Goal: Information Seeking & Learning: Learn about a topic

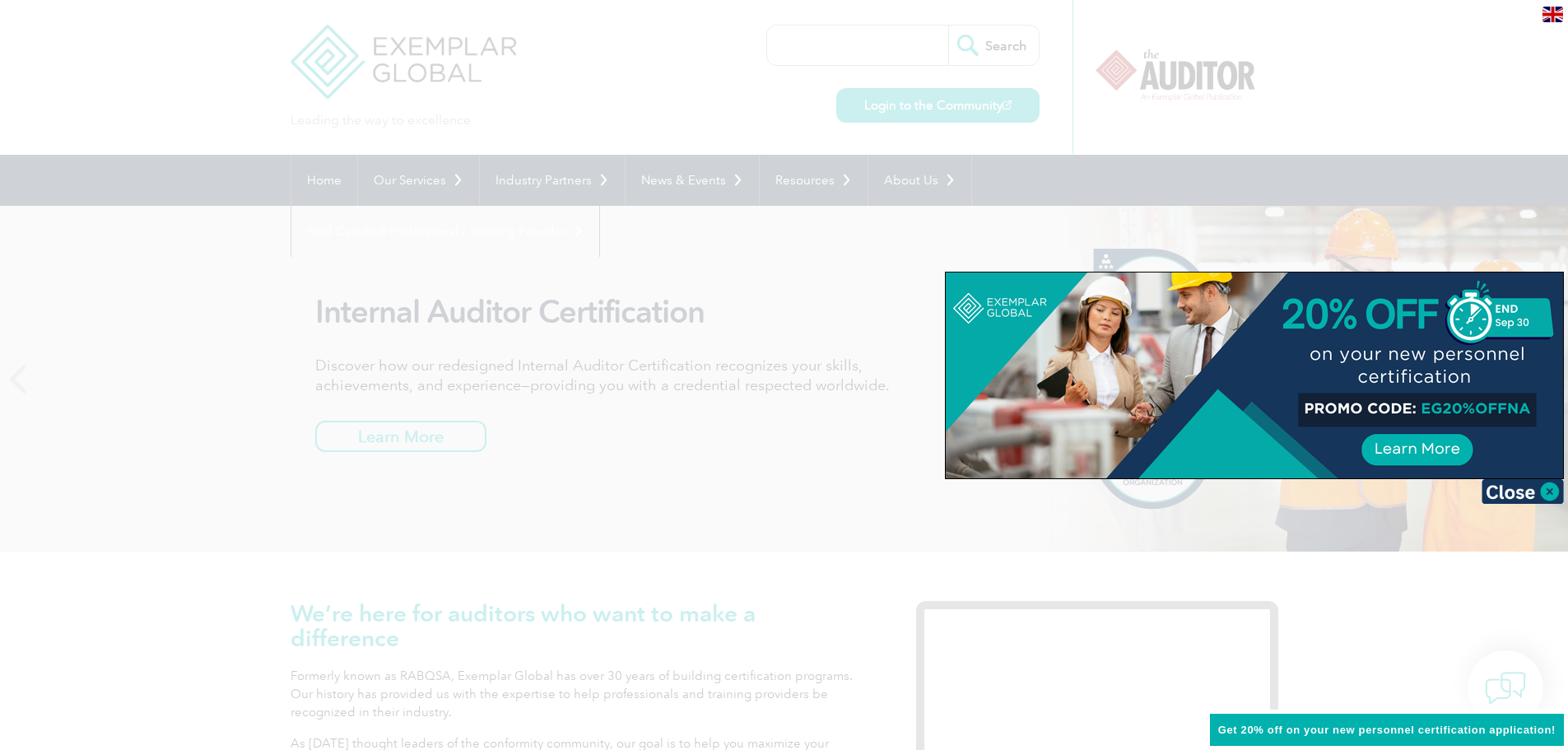
click at [1448, 96] on div at bounding box center [784, 375] width 1568 height 750
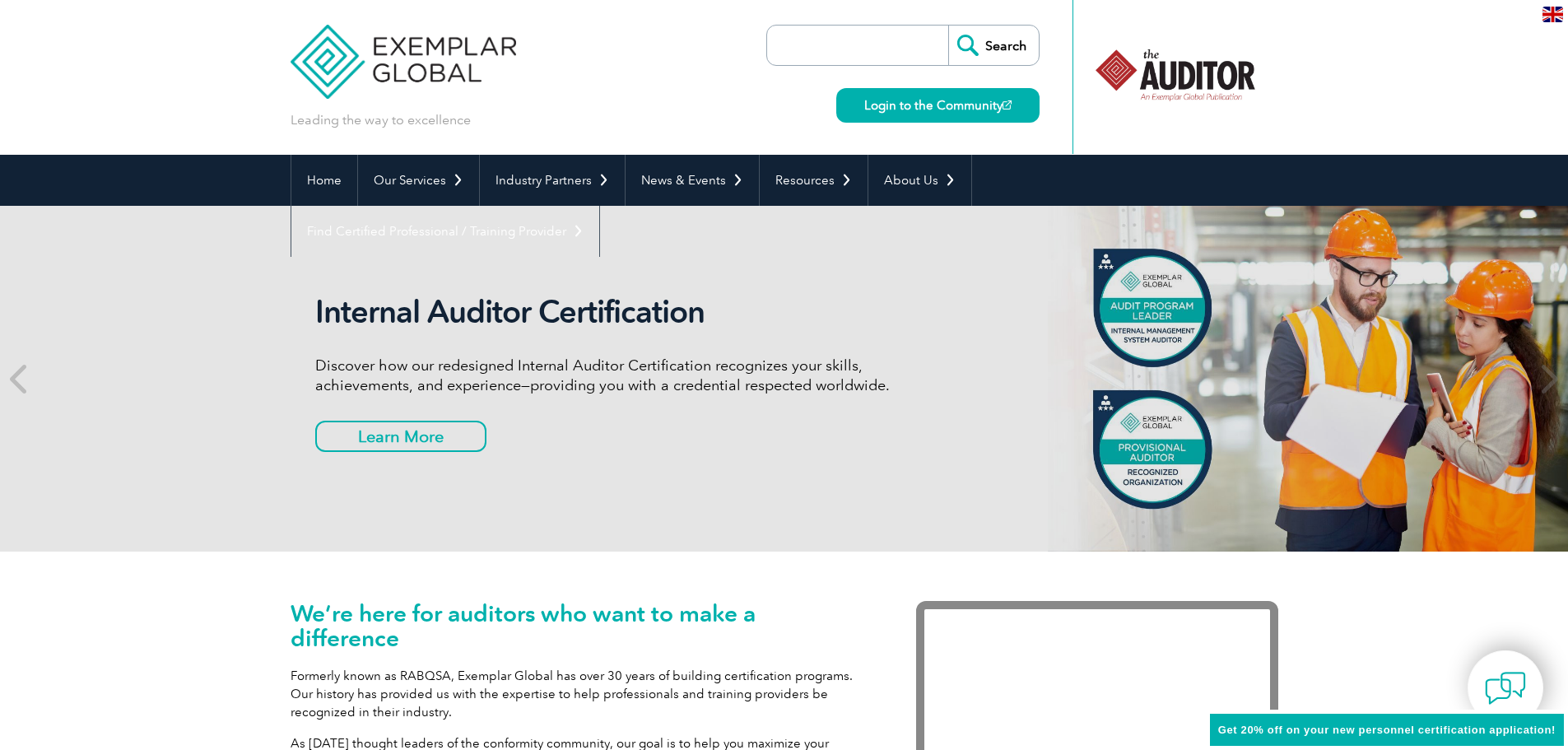
click at [822, 49] on input "search" at bounding box center [862, 45] width 173 height 39
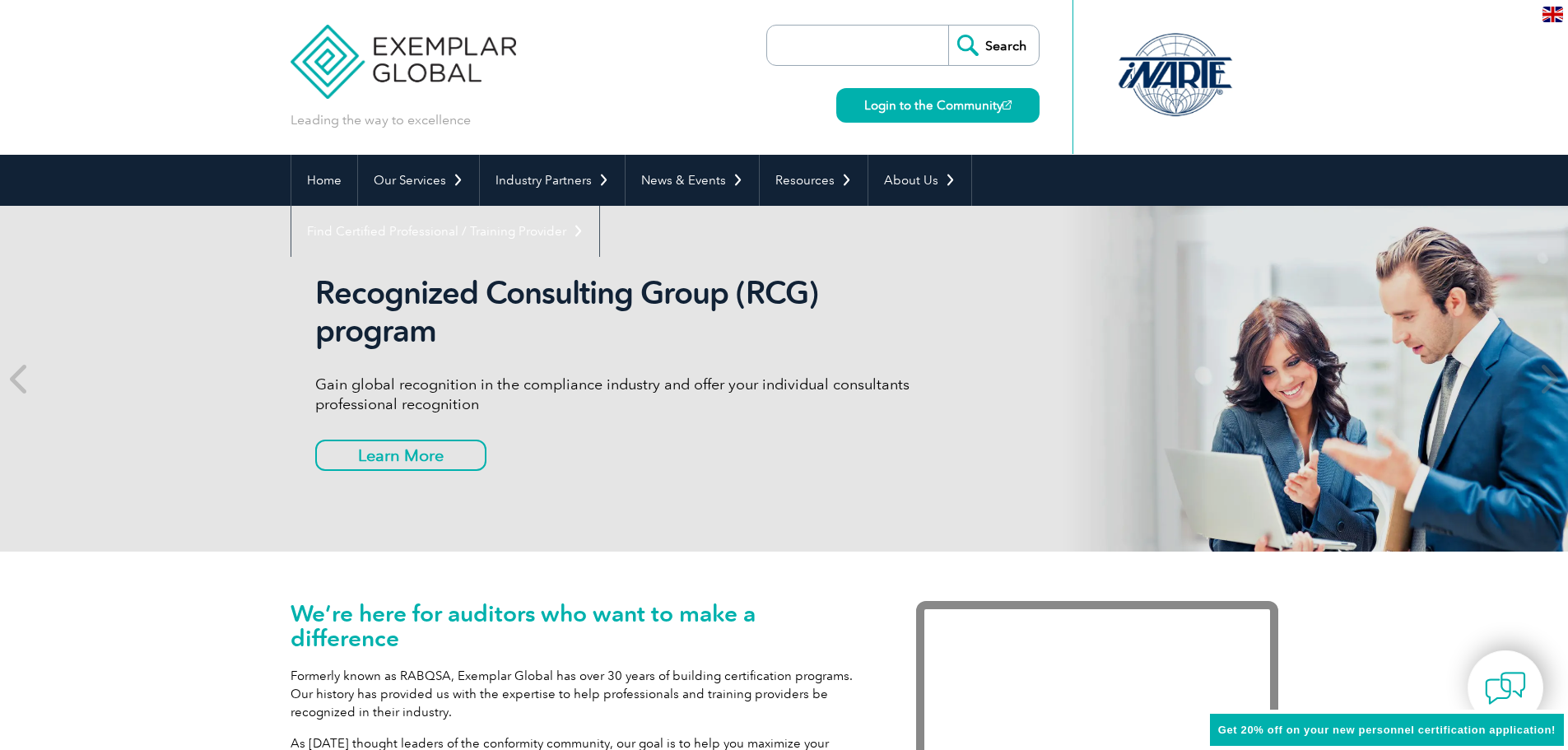
click at [682, 105] on div "Leading the way to excellence Search Login to the Community ▼" at bounding box center [784, 77] width 987 height 155
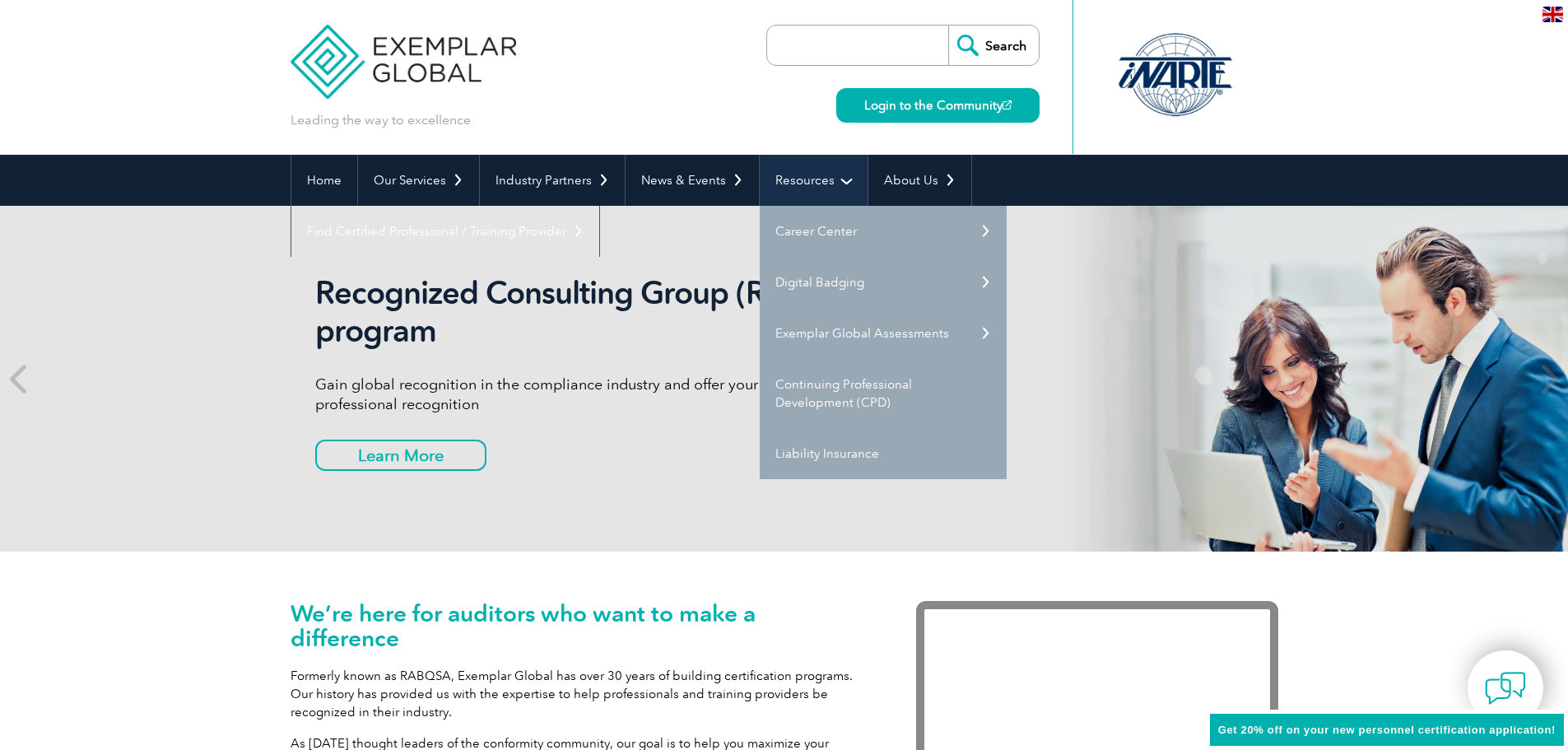
click at [843, 175] on link "Resources" at bounding box center [814, 180] width 108 height 51
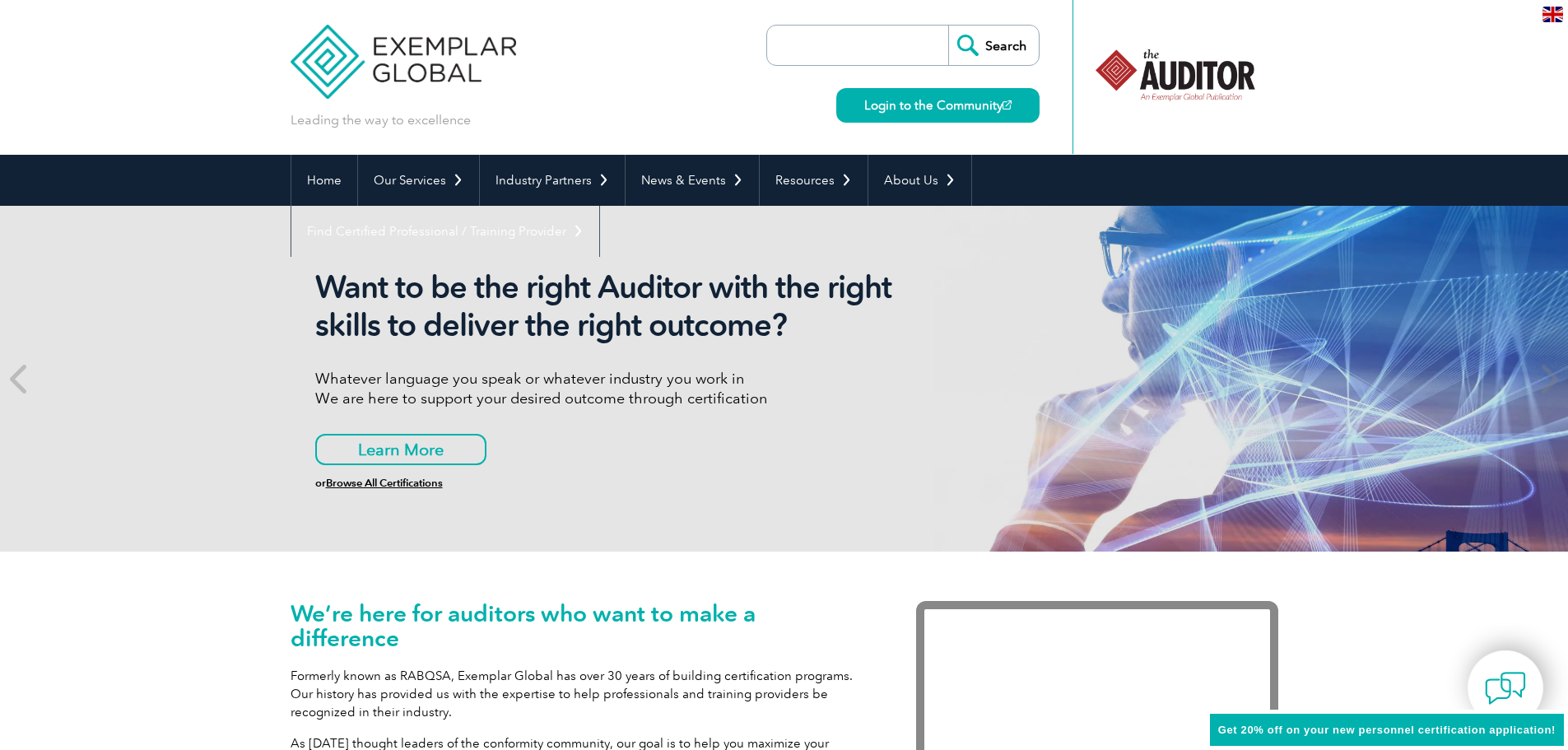
click at [886, 39] on input "search" at bounding box center [862, 45] width 173 height 39
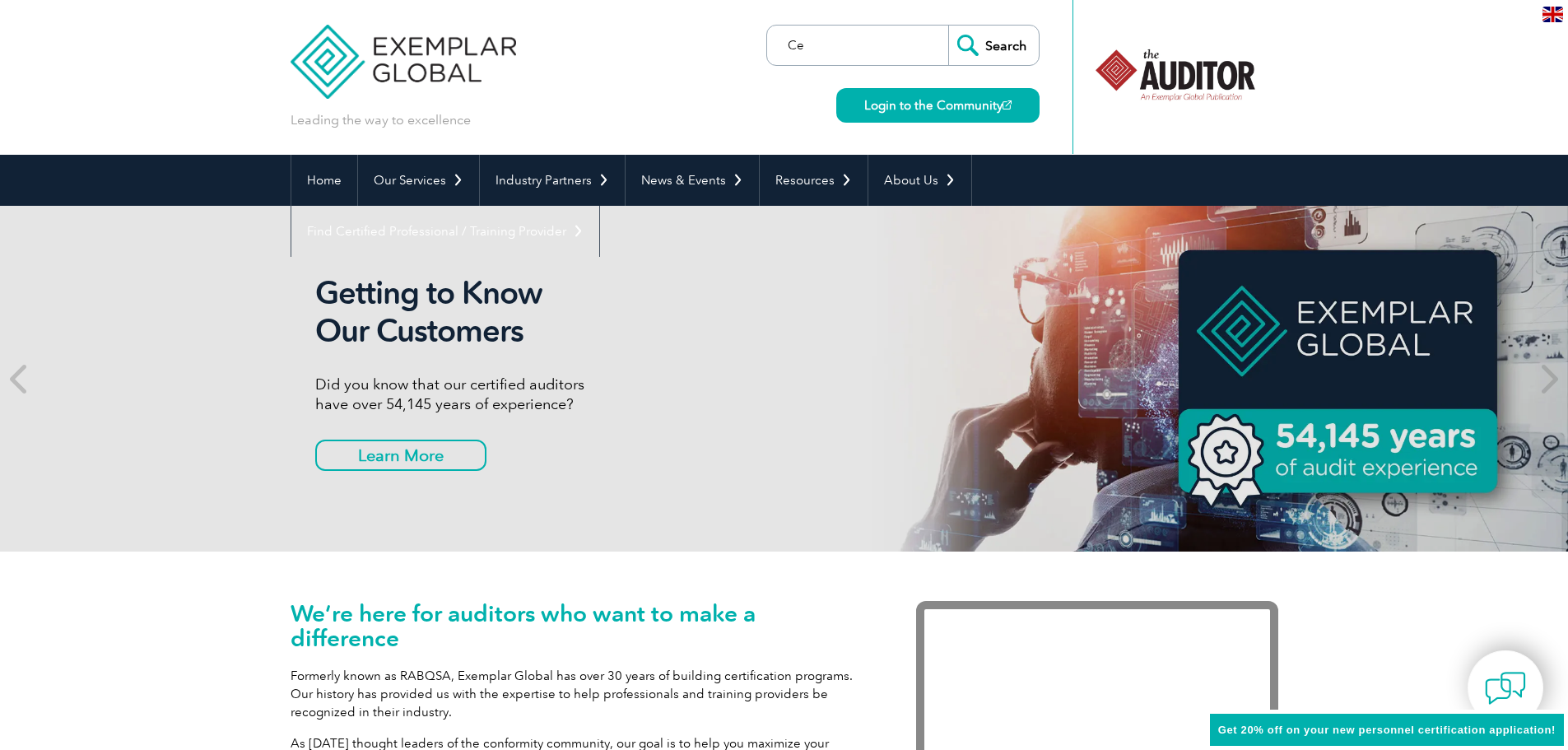
type input "C"
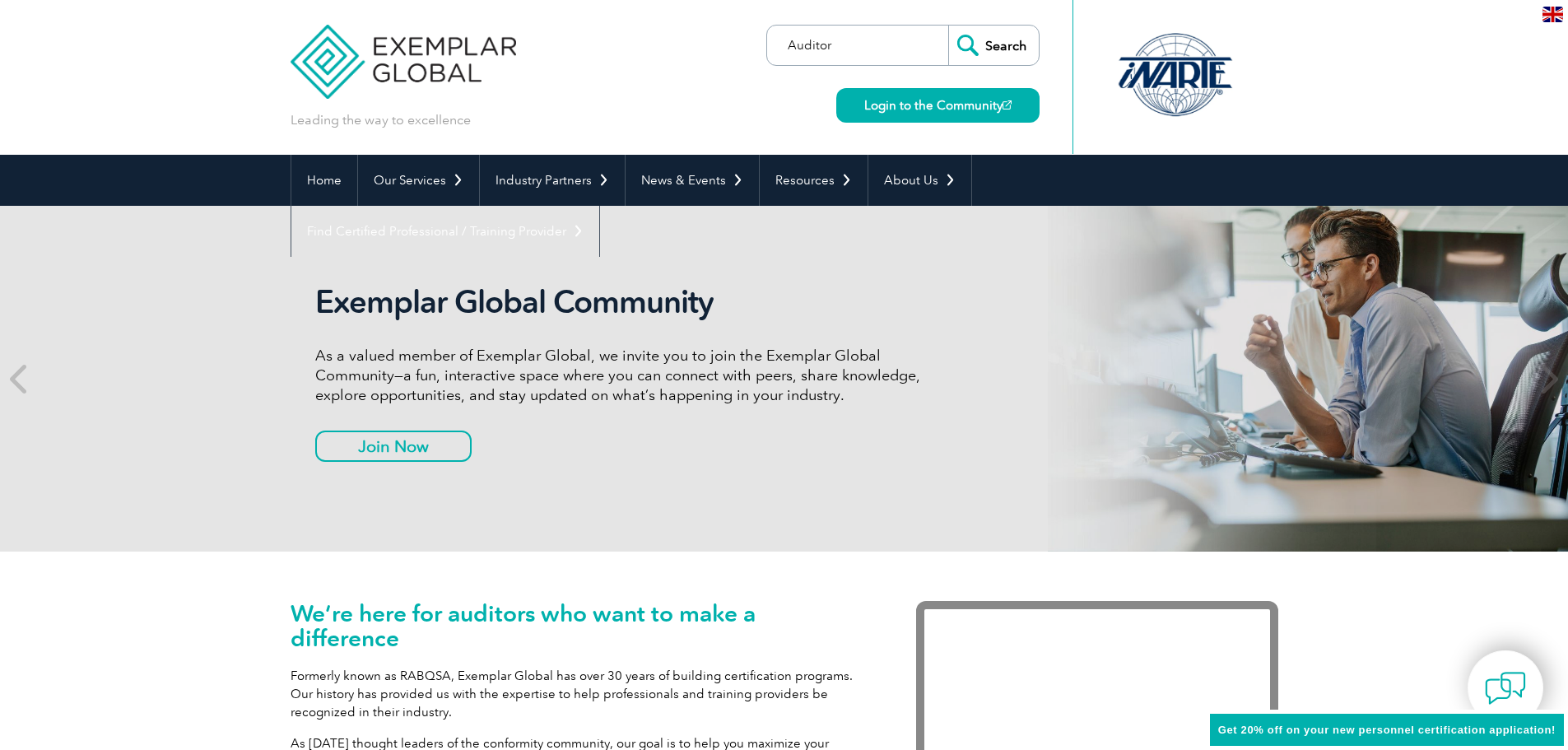
type input "Auditor"
click at [948, 25] on input "Search" at bounding box center [994, 45] width 91 height 39
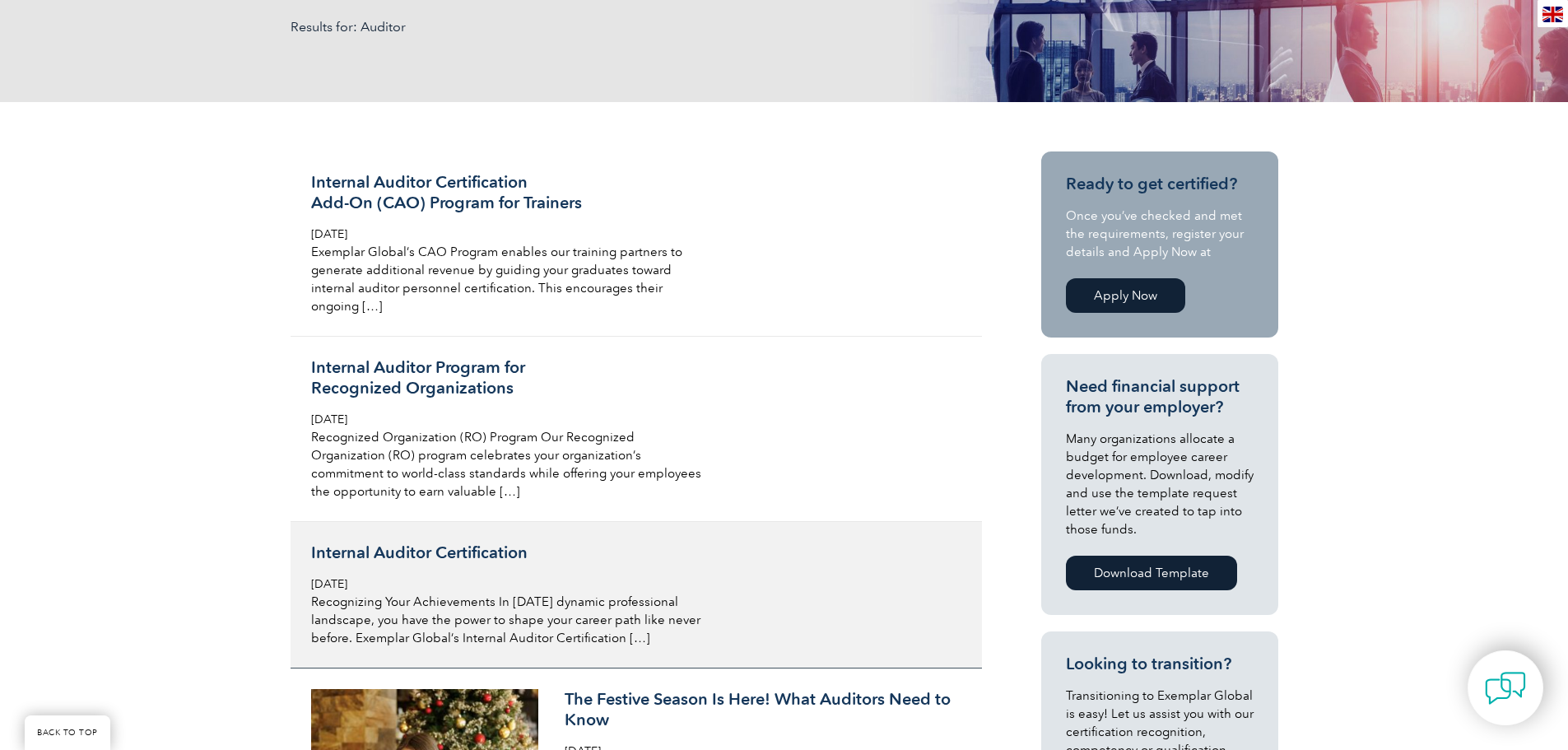
scroll to position [412, 0]
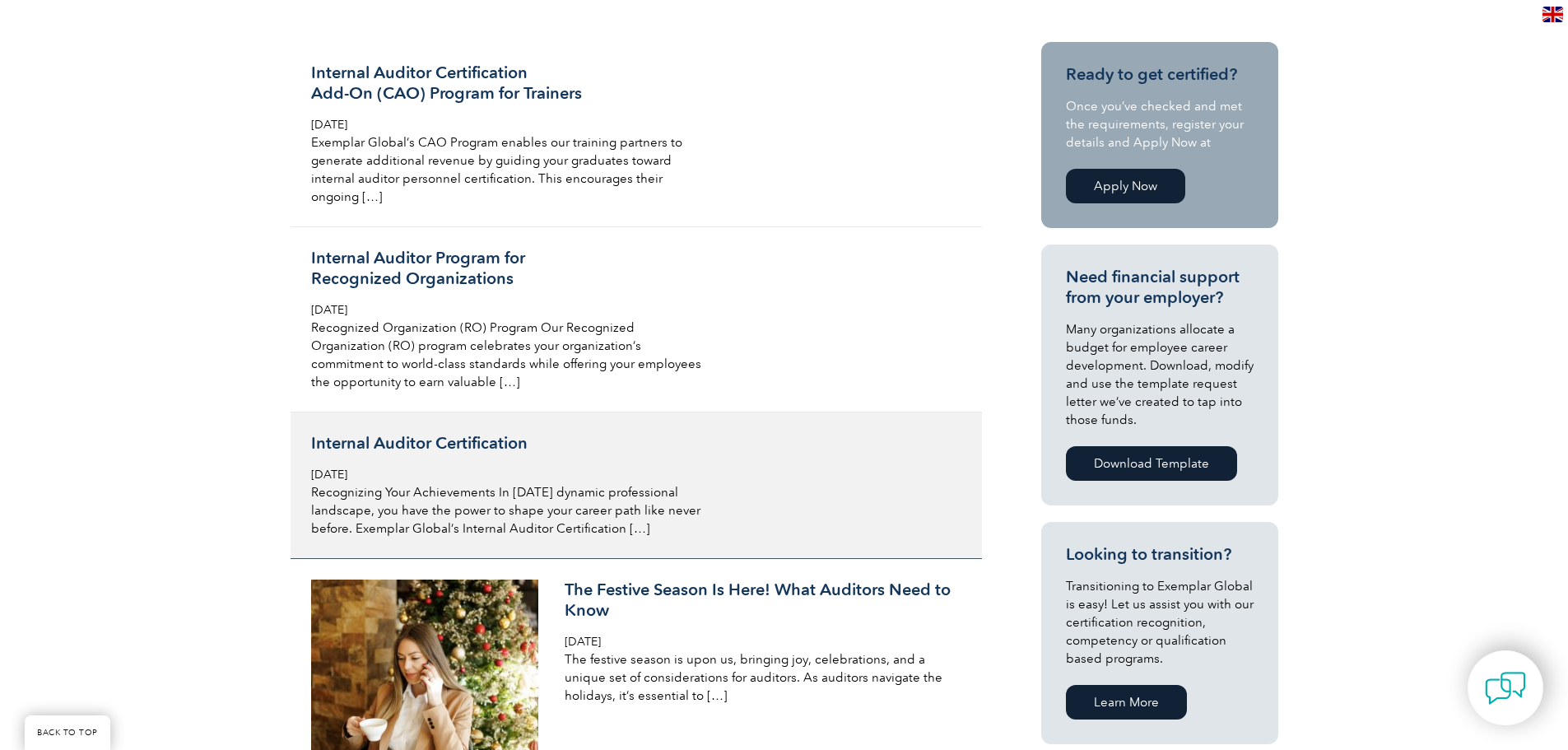
click at [515, 504] on p "Recognizing Your Achievements In today’s dynamic professional landscape, you ha…" at bounding box center [505, 510] width 390 height 55
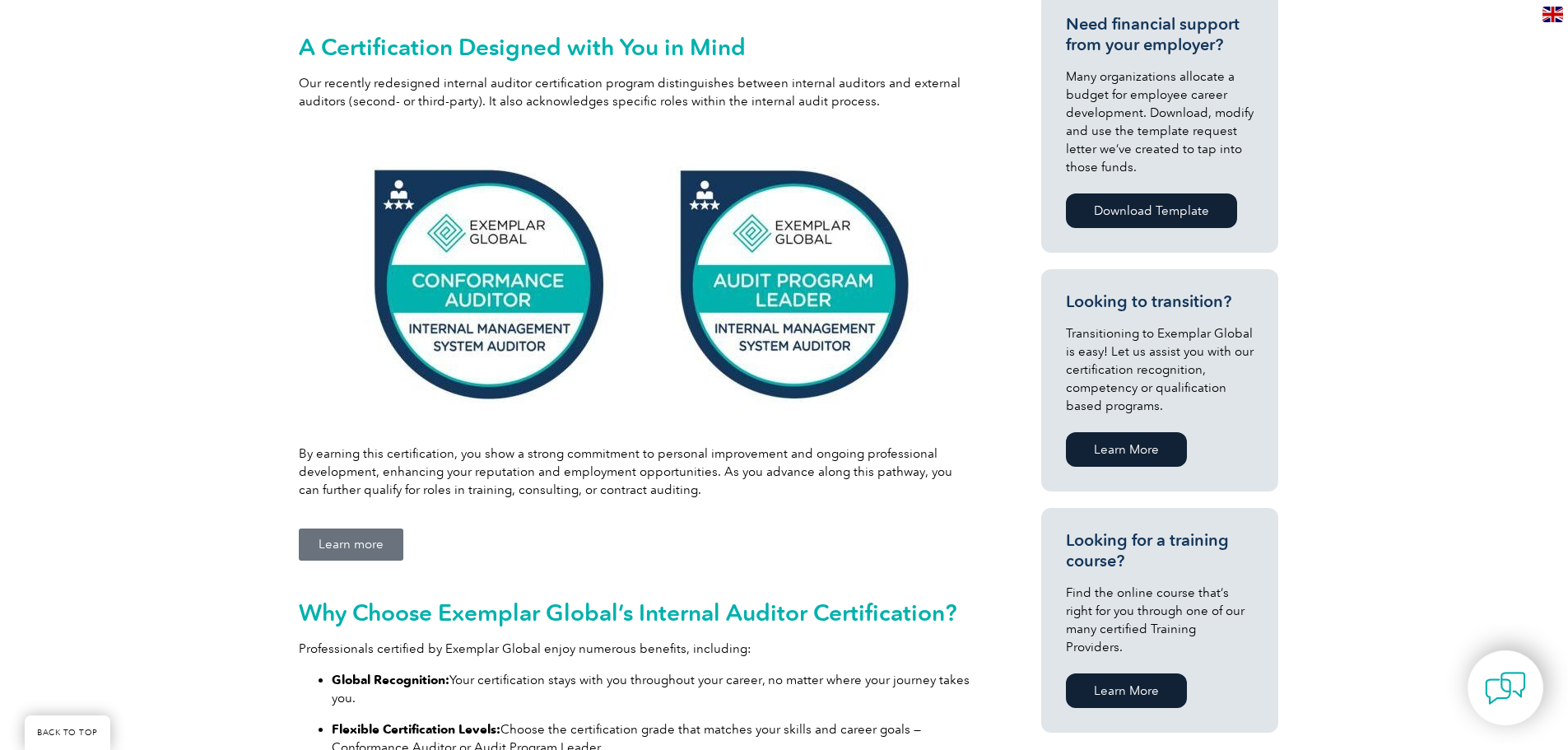
scroll to position [658, 0]
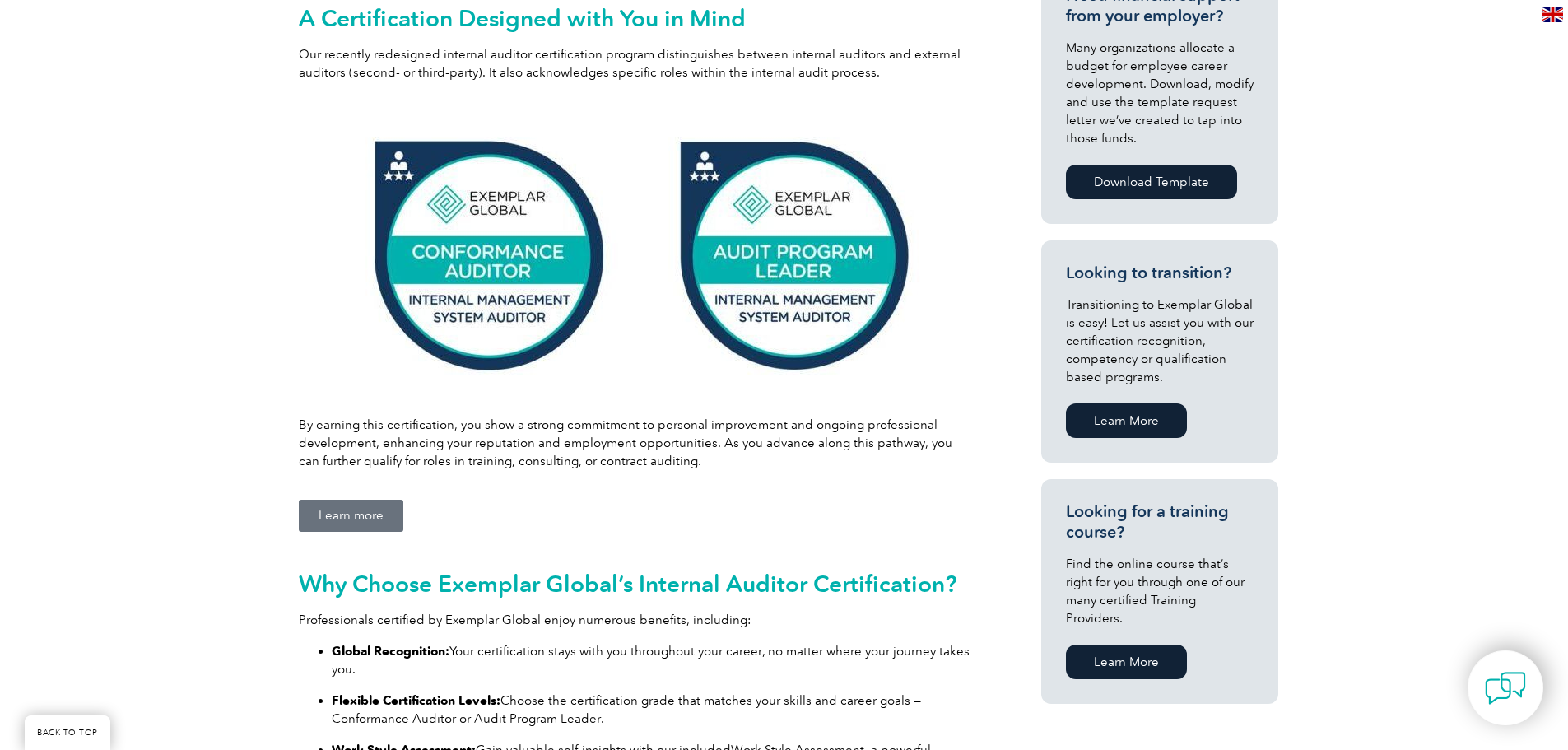
click at [1097, 646] on link "Learn More" at bounding box center [1125, 662] width 121 height 35
click at [390, 525] on link "Learn more" at bounding box center [351, 515] width 105 height 32
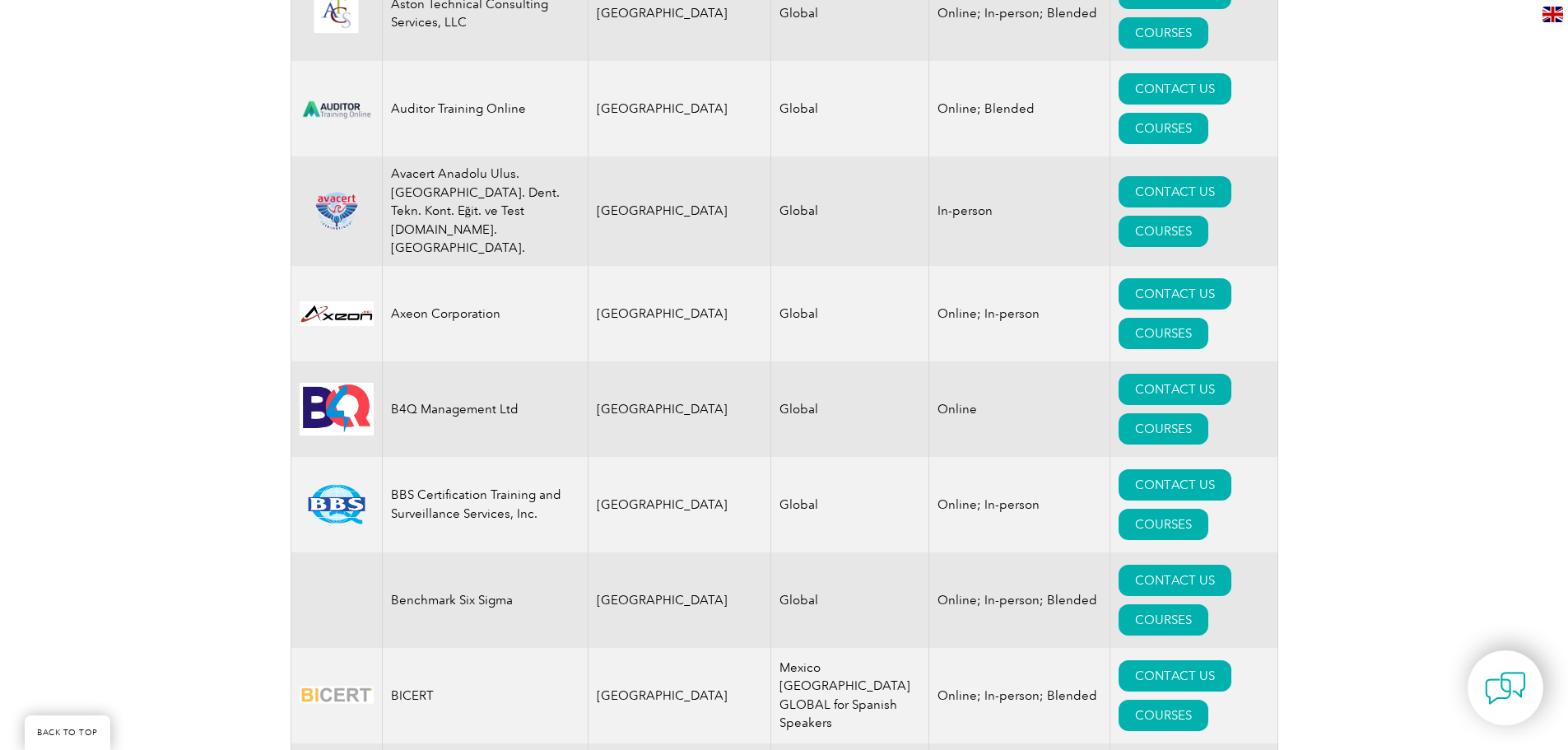
scroll to position [2634, 0]
